Goal: Task Accomplishment & Management: Manage account settings

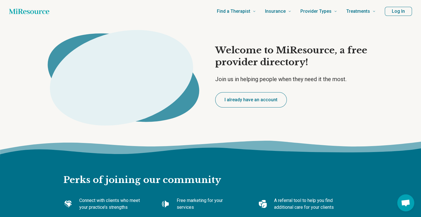
click at [402, 12] on button "Log In" at bounding box center [398, 11] width 27 height 9
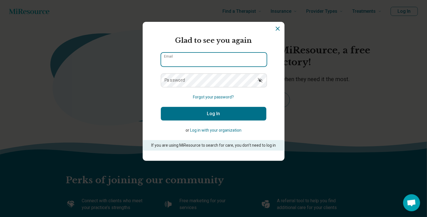
type input "**********"
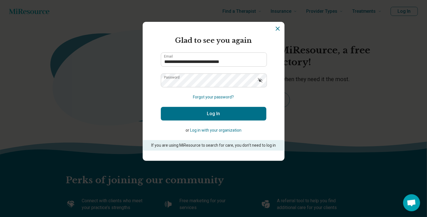
click at [260, 80] on icon "Show password" at bounding box center [260, 80] width 6 height 6
click at [211, 113] on button "Log In" at bounding box center [213, 114] width 105 height 14
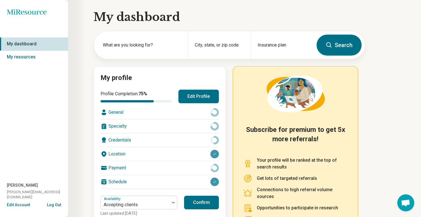
click at [124, 137] on div "Credentials" at bounding box center [160, 140] width 118 height 14
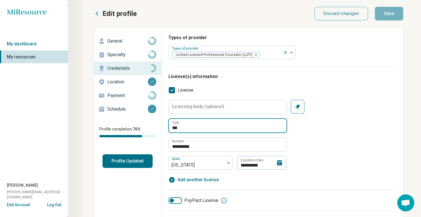
click at [190, 127] on input "***" at bounding box center [228, 126] width 118 height 14
type textarea "*"
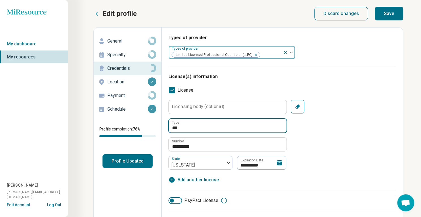
click at [254, 54] on icon "Remove [object Object]" at bounding box center [255, 55] width 4 height 4
type input "***"
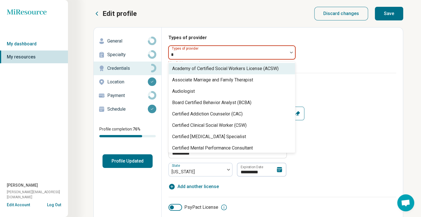
type input "**"
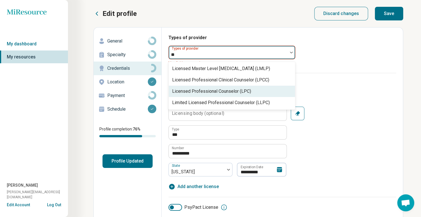
click at [242, 90] on div "Licensed Professional Counselor (LPC)" at bounding box center [211, 91] width 79 height 7
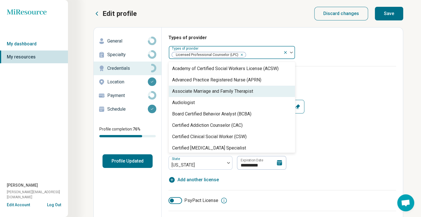
click at [329, 79] on h3 "License(s) information" at bounding box center [283, 76] width 228 height 7
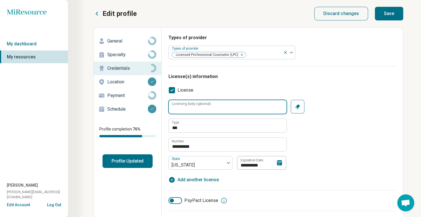
click at [253, 104] on input "Licensing body (optional)" at bounding box center [228, 107] width 118 height 14
type input "****"
click at [323, 145] on div "**********" at bounding box center [283, 135] width 228 height 70
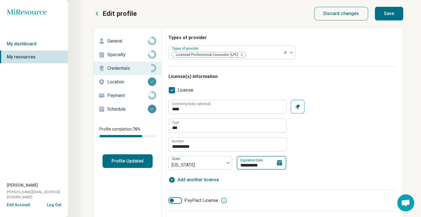
click at [263, 160] on input "**********" at bounding box center [262, 163] width 50 height 14
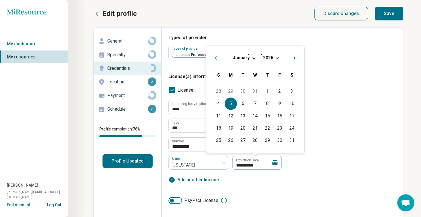
click at [277, 56] on span "Choose Date" at bounding box center [277, 57] width 3 height 3
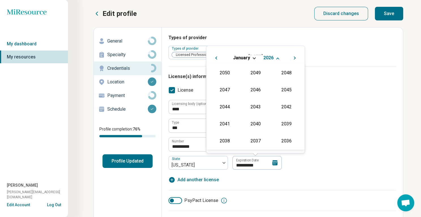
scroll to position [102, 0]
click at [257, 89] on div "2028" at bounding box center [255, 89] width 27 height 10
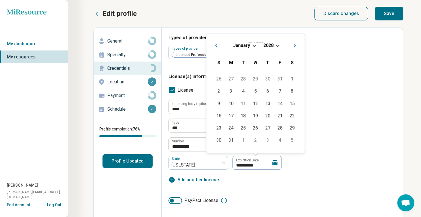
click at [253, 45] on span "Choose Date" at bounding box center [254, 45] width 3 height 3
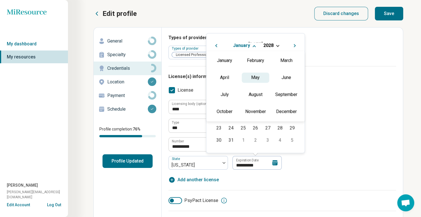
click at [254, 80] on div "May" at bounding box center [255, 77] width 27 height 10
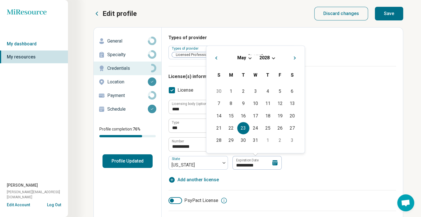
click at [244, 126] on div "23" at bounding box center [244, 128] width 12 height 12
type input "**********"
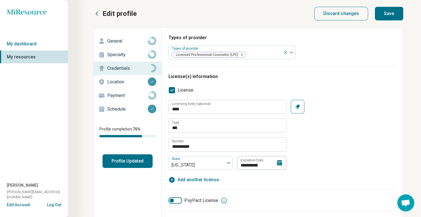
click at [319, 146] on div "**********" at bounding box center [283, 135] width 228 height 70
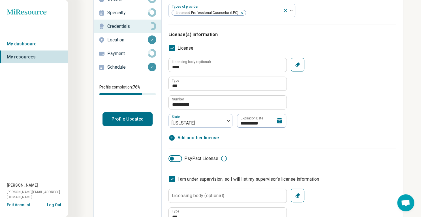
scroll to position [94, 0]
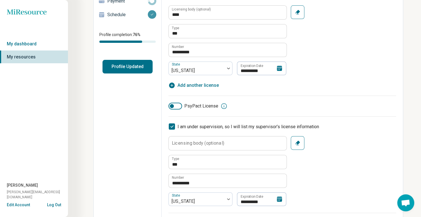
click at [173, 126] on icon at bounding box center [172, 126] width 6 height 6
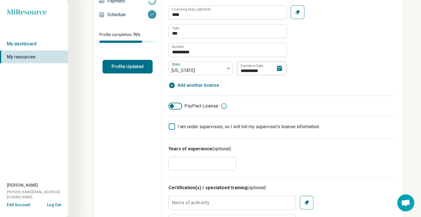
click at [194, 168] on input "*" at bounding box center [203, 164] width 68 height 14
type input "*"
click at [335, 136] on div "**********" at bounding box center [283, 55] width 228 height 167
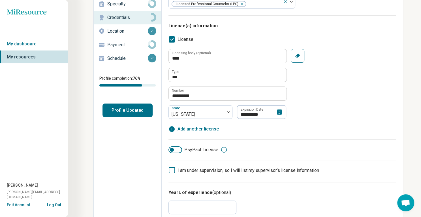
scroll to position [0, 0]
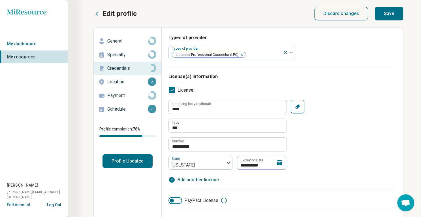
click at [391, 14] on button "Save" at bounding box center [389, 14] width 28 height 14
click at [110, 42] on p "General" at bounding box center [127, 41] width 41 height 7
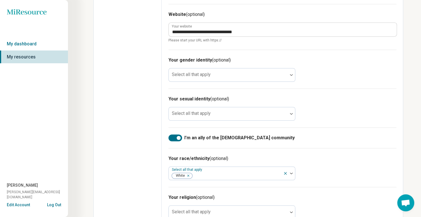
scroll to position [346, 0]
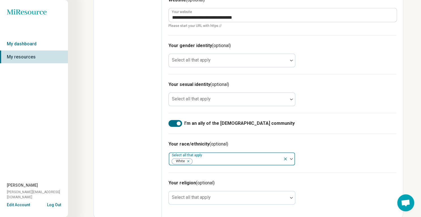
click at [284, 156] on icon at bounding box center [285, 158] width 5 height 5
click at [345, 154] on div "Your race/ethnicity (optional) Select all that apply" at bounding box center [283, 153] width 228 height 39
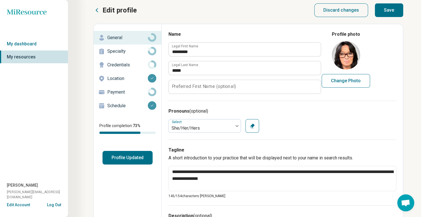
scroll to position [0, 0]
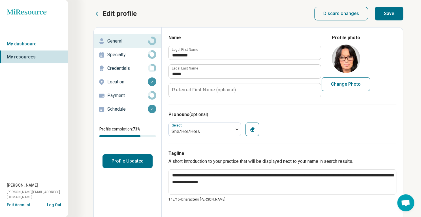
click at [390, 13] on button "Save" at bounding box center [389, 14] width 28 height 14
type textarea "*"
click at [151, 80] on icon at bounding box center [152, 81] width 3 height 3
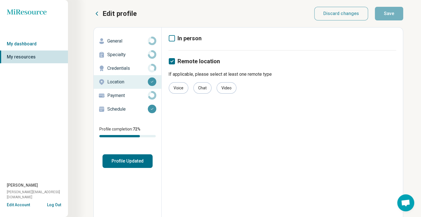
click at [137, 94] on p "Payment" at bounding box center [127, 95] width 41 height 7
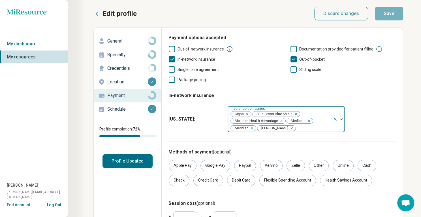
click at [342, 118] on img at bounding box center [341, 119] width 3 height 2
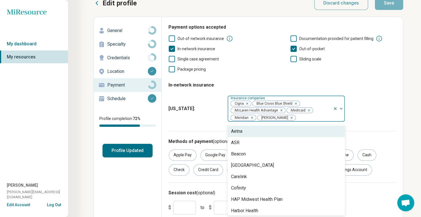
scroll to position [11, 0]
click at [234, 130] on div "Aetna" at bounding box center [236, 131] width 11 height 7
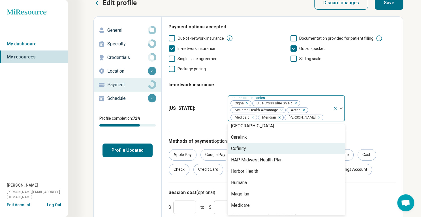
scroll to position [63, 0]
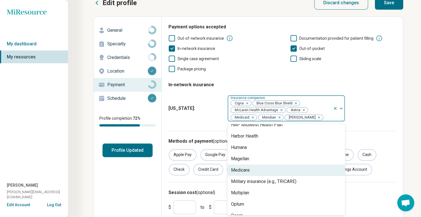
click at [266, 172] on div "Medicare" at bounding box center [286, 169] width 117 height 11
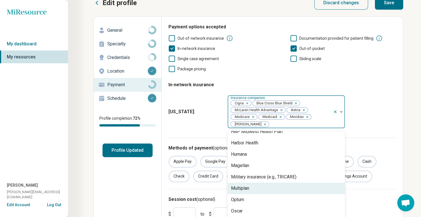
scroll to position [82, 0]
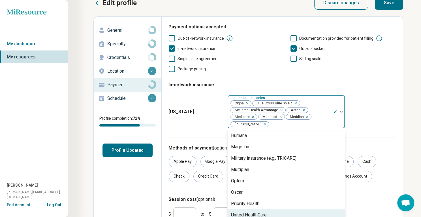
click at [276, 212] on div "United HealthCare" at bounding box center [286, 214] width 117 height 11
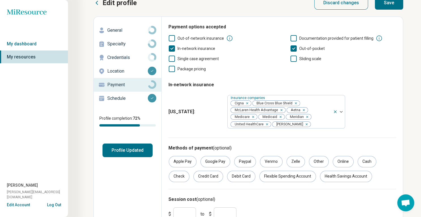
click at [375, 85] on fieldset "In-network insurance [US_STATE] : Insurance companies Cigna Blue Cross Blue Shi…" at bounding box center [283, 104] width 228 height 54
click at [194, 177] on div "Credit Card" at bounding box center [209, 176] width 30 height 11
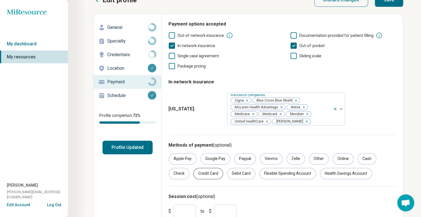
scroll to position [0, 0]
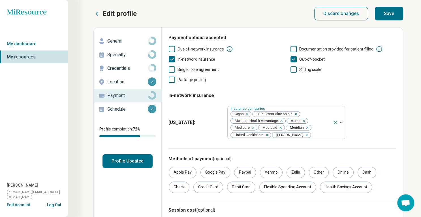
click at [383, 17] on button "Save" at bounding box center [389, 14] width 28 height 14
click at [119, 110] on p "Schedule" at bounding box center [127, 109] width 41 height 7
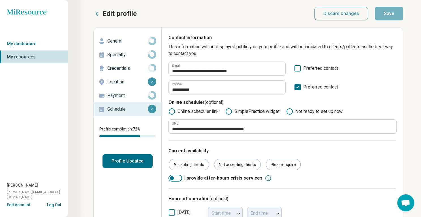
click at [352, 157] on div "Current availability Accepting clients Not accepting clients Please inquire I p…" at bounding box center [283, 164] width 228 height 48
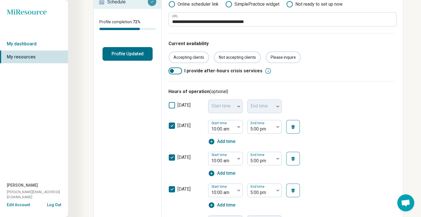
scroll to position [126, 0]
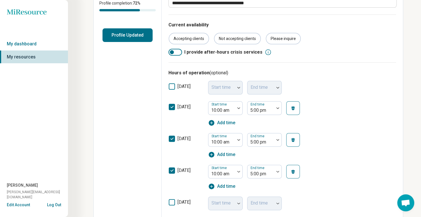
click at [173, 106] on icon at bounding box center [172, 107] width 6 height 6
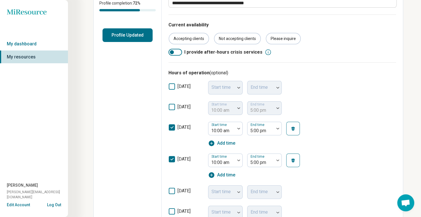
scroll to position [3, 0]
click at [173, 191] on icon at bounding box center [172, 191] width 6 height 6
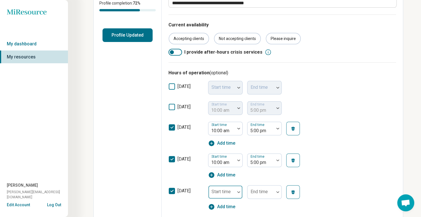
click at [236, 190] on div at bounding box center [238, 191] width 7 height 13
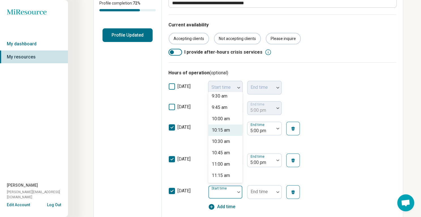
scroll to position [441, 0]
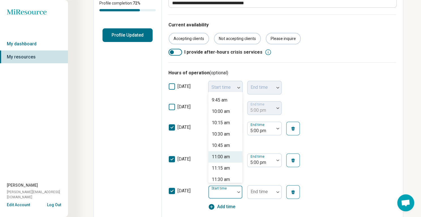
click at [226, 157] on div "11:00 am" at bounding box center [221, 156] width 18 height 7
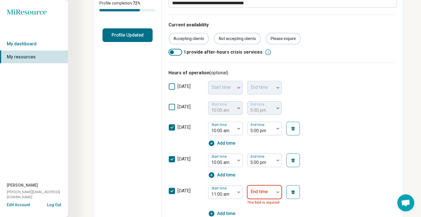
click at [252, 192] on div "End time" at bounding box center [264, 192] width 35 height 14
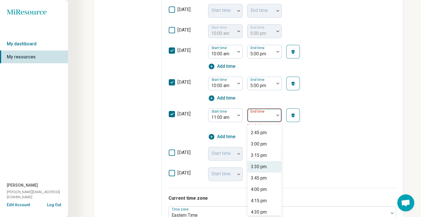
scroll to position [220, 0]
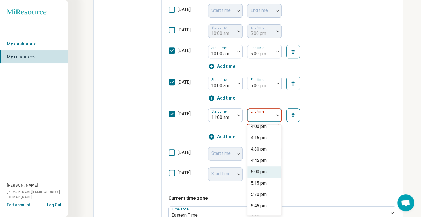
click at [260, 170] on div "5:00 pm" at bounding box center [259, 171] width 16 height 7
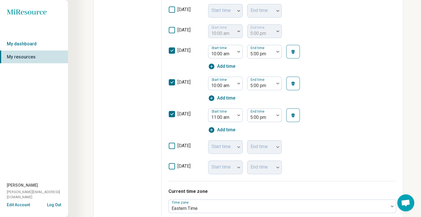
click at [307, 142] on div "Start time End time" at bounding box center [259, 147] width 102 height 14
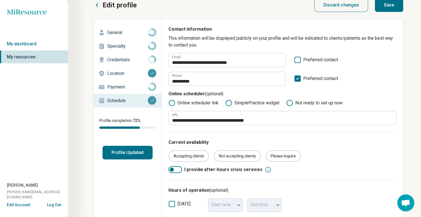
scroll to position [0, 0]
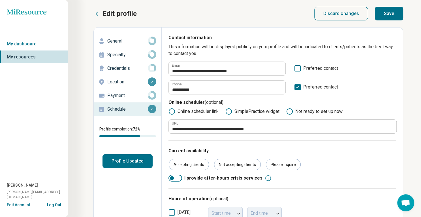
click at [390, 12] on button "Save" at bounding box center [389, 14] width 28 height 14
click at [22, 44] on link "My dashboard" at bounding box center [34, 43] width 68 height 13
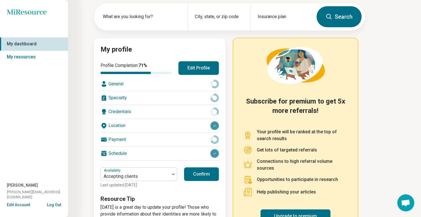
scroll to position [56, 0]
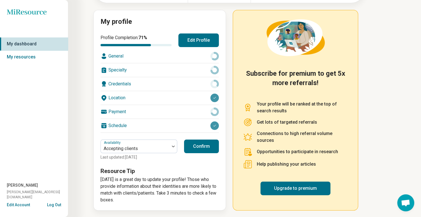
click at [194, 143] on button "Confirm" at bounding box center [201, 146] width 35 height 14
